Goal: Information Seeking & Learning: Learn about a topic

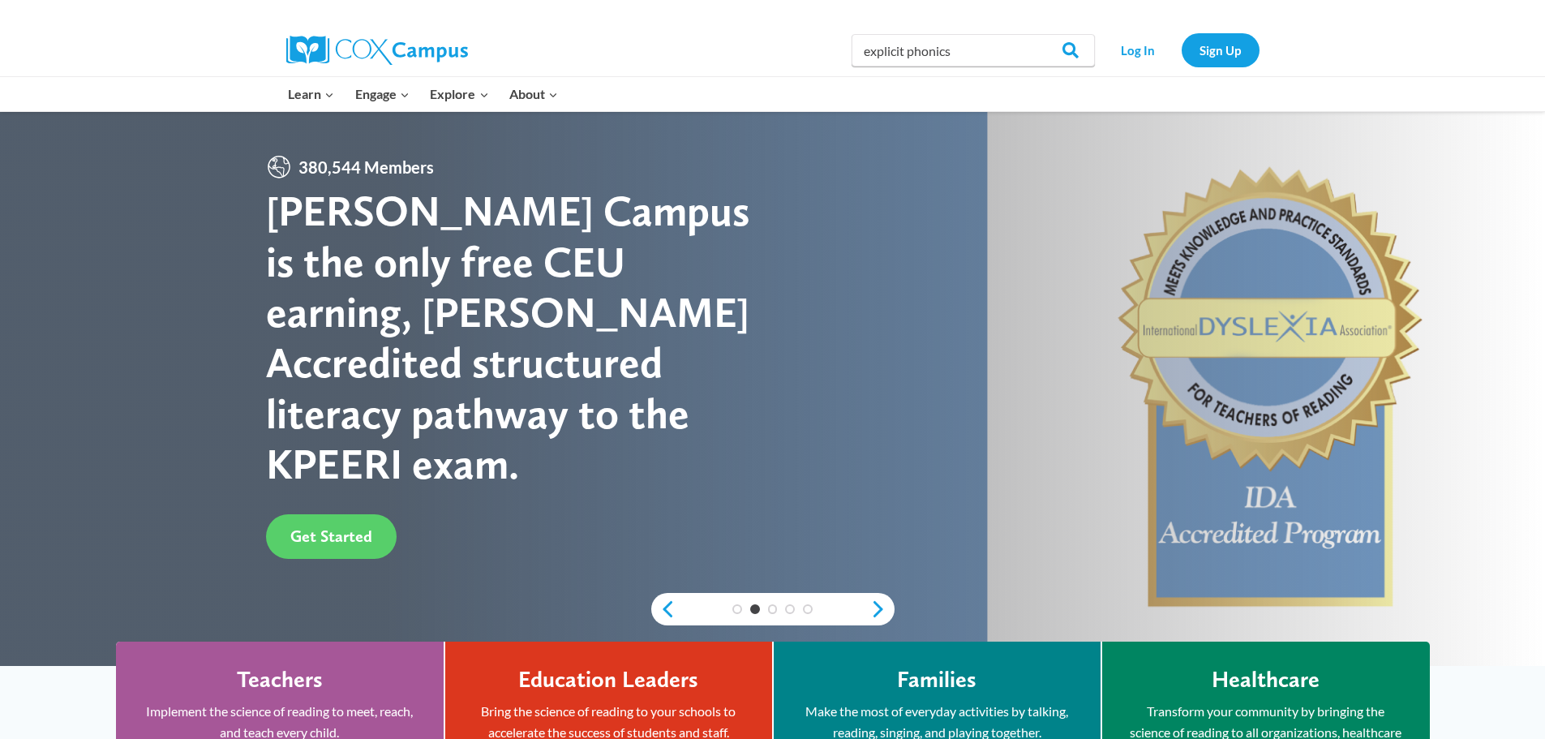
type input "explicit phonics"
click at [1032, 34] on input "Search" at bounding box center [1063, 50] width 63 height 32
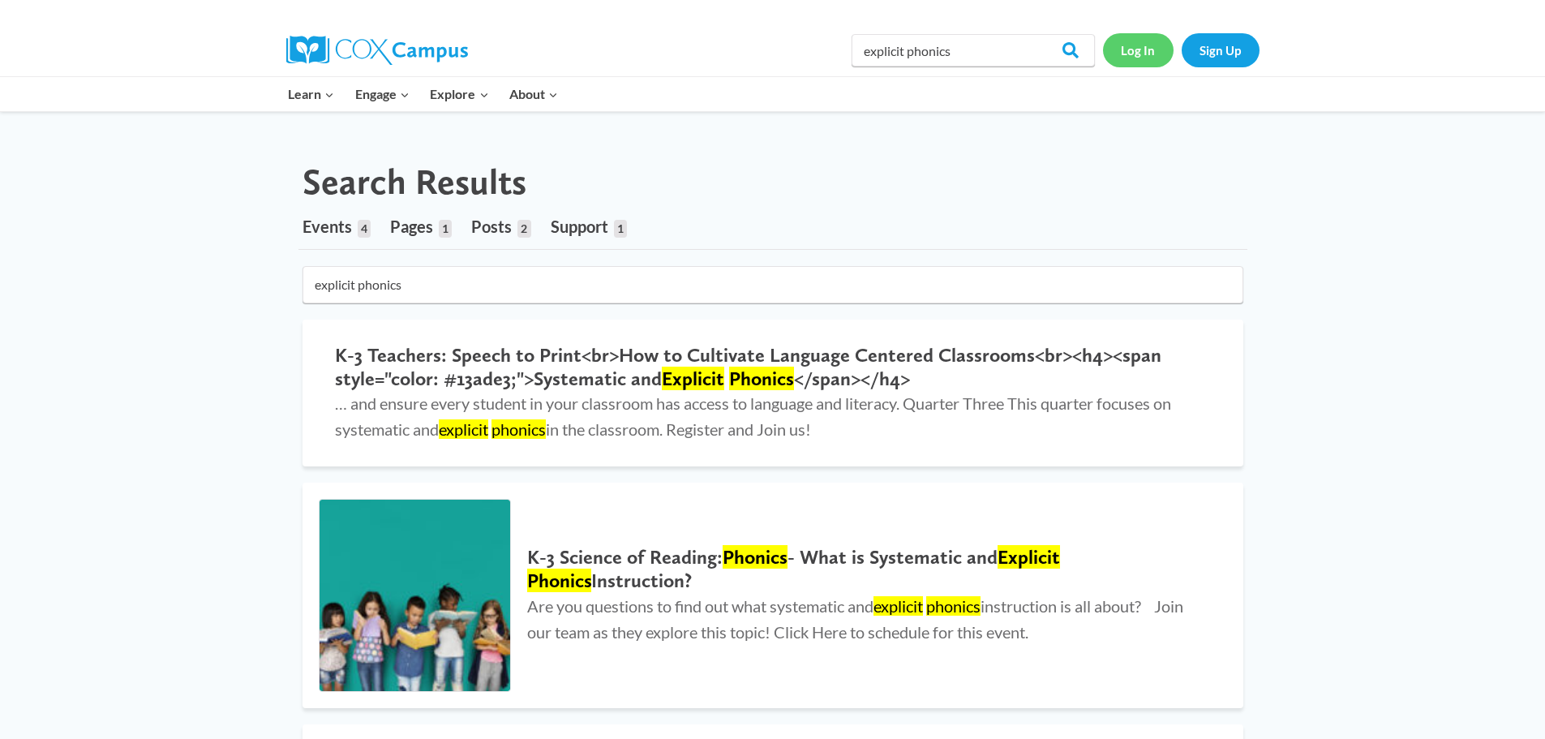
click at [1142, 36] on link "Log In" at bounding box center [1138, 49] width 71 height 33
